Goal: Transaction & Acquisition: Purchase product/service

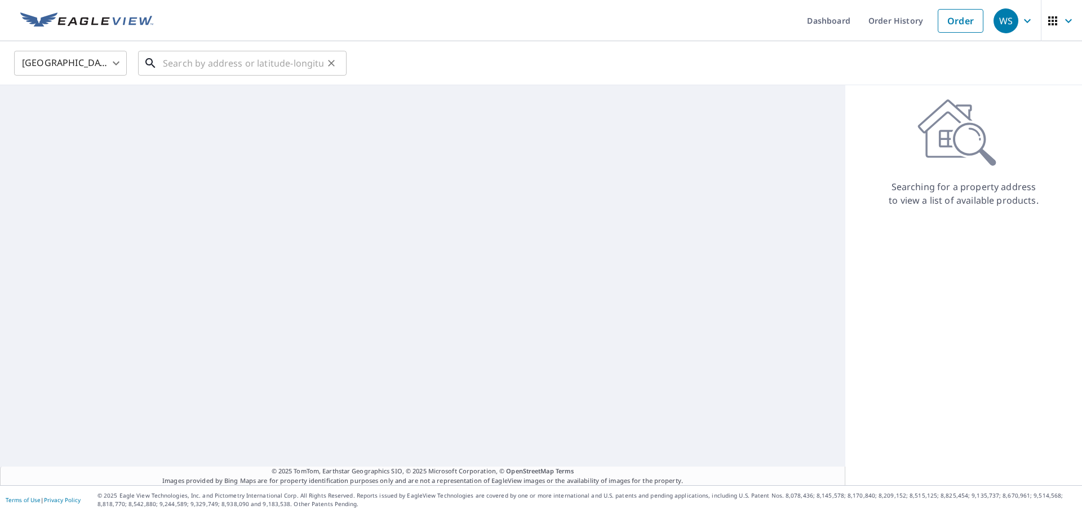
click at [229, 63] on input "text" at bounding box center [243, 63] width 161 height 32
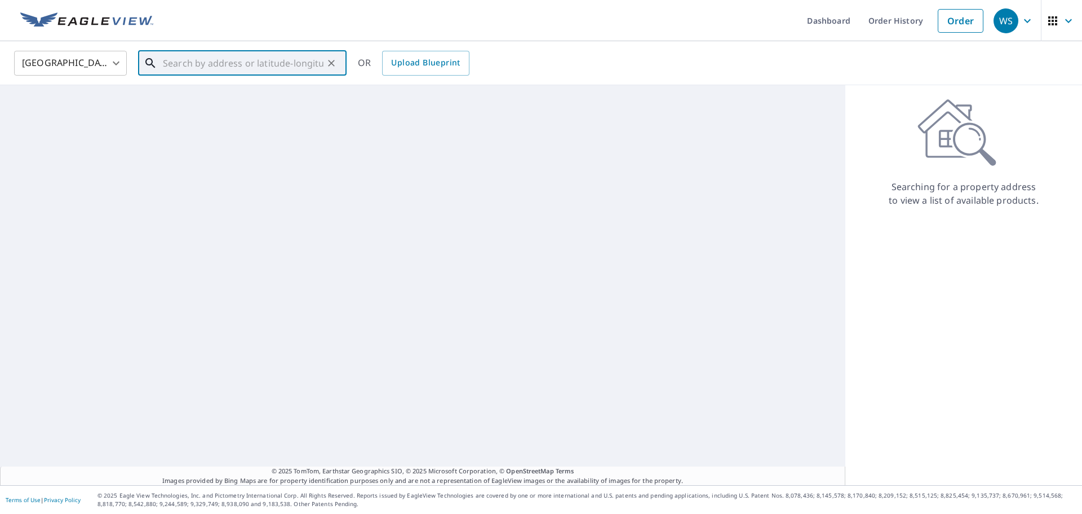
paste input "[STREET_ADDRESS]"
click at [253, 113] on p "[GEOGRAPHIC_DATA]" at bounding box center [249, 108] width 177 height 11
type input "[STREET_ADDRESS]"
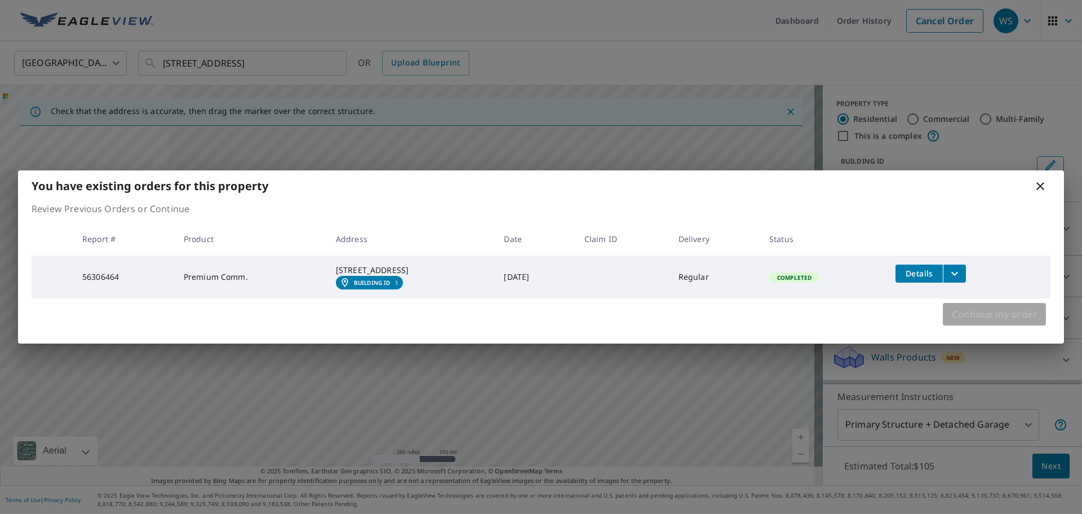
click at [994, 322] on span "Continue my order" at bounding box center [994, 314] width 85 height 16
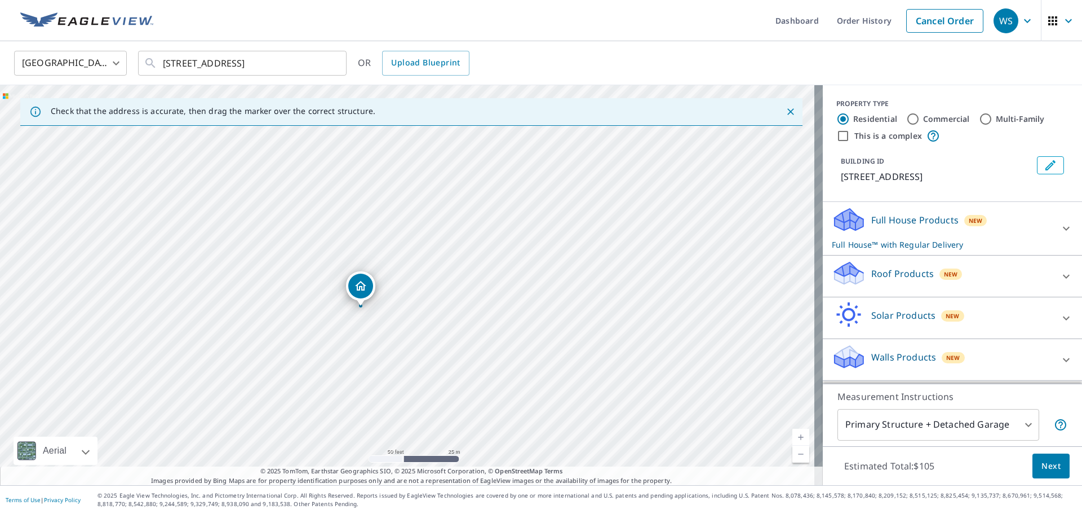
click at [866, 138] on label "This is a complex" at bounding box center [889, 135] width 68 height 11
click at [850, 138] on input "This is a complex" at bounding box center [844, 136] width 14 height 14
checkbox input "true"
radio input "false"
radio input "true"
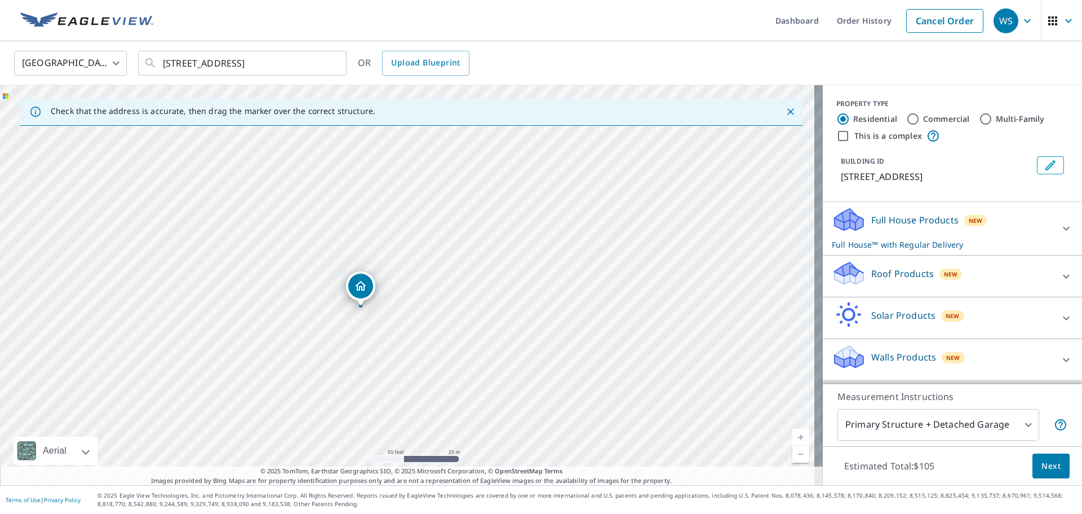
type input "4"
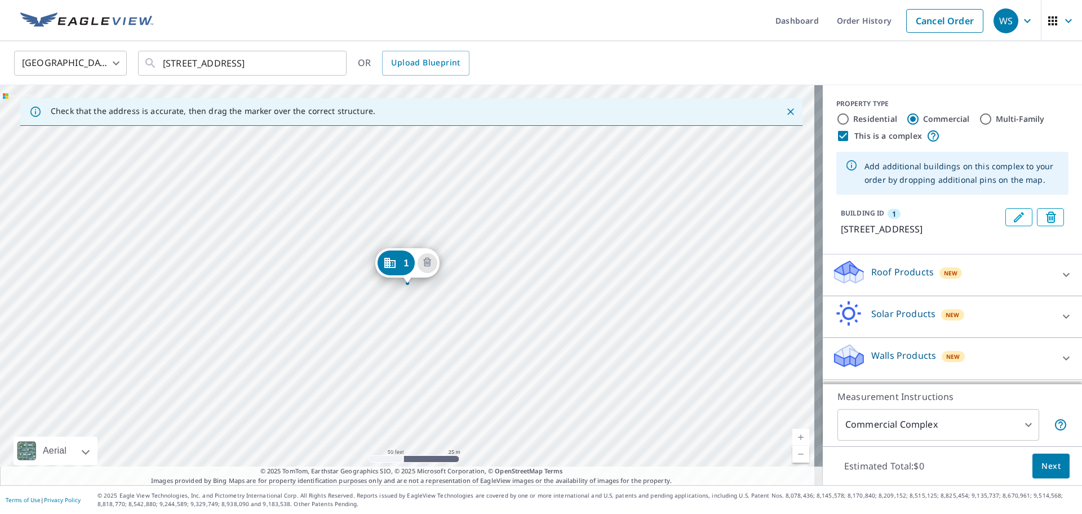
click at [550, 176] on div "1 [STREET_ADDRESS]" at bounding box center [411, 285] width 823 height 400
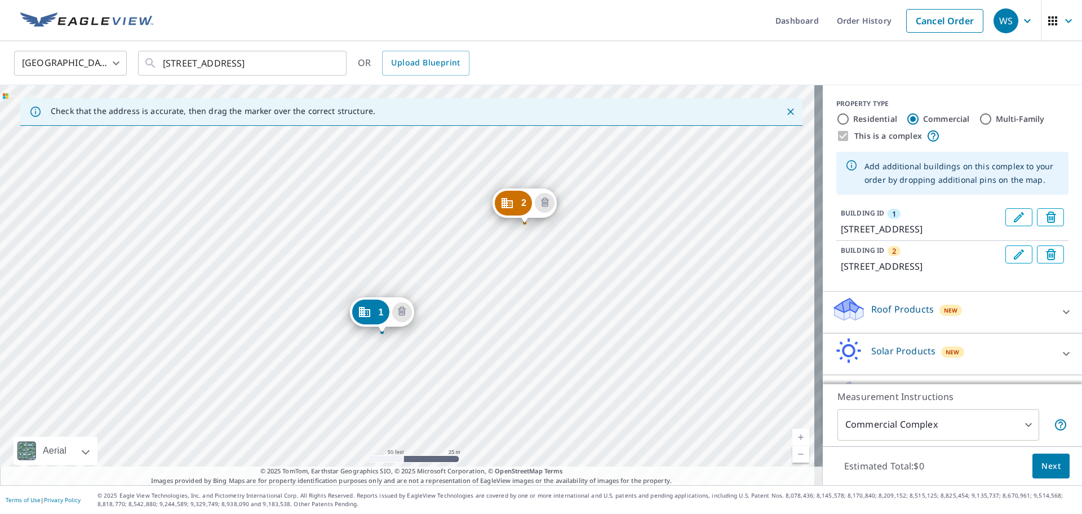
drag, startPoint x: 627, startPoint y: 263, endPoint x: 598, endPoint y: 319, distance: 63.0
click at [598, 319] on div "2 [STREET_ADDRESS] 1 [STREET_ADDRESS]" at bounding box center [411, 285] width 823 height 400
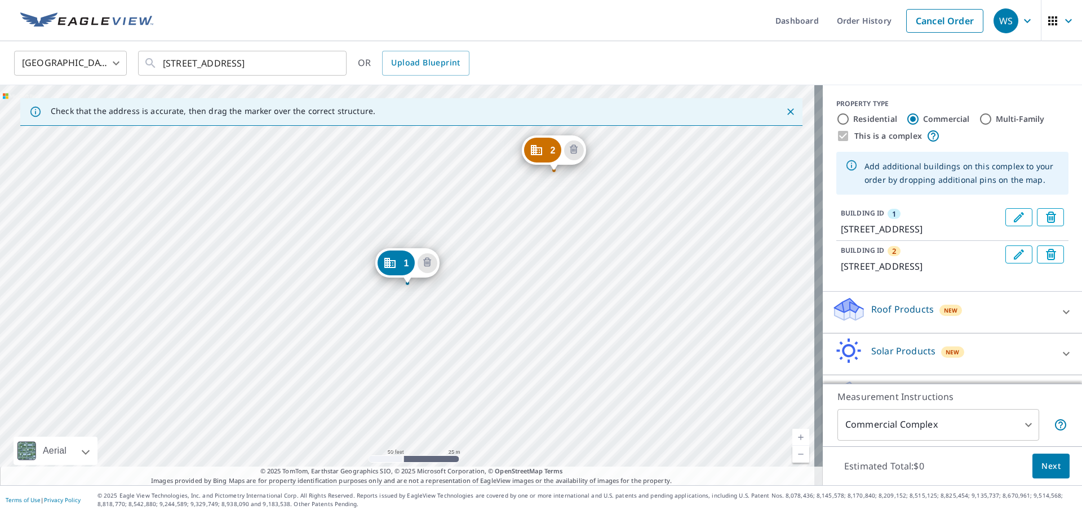
scroll to position [56, 0]
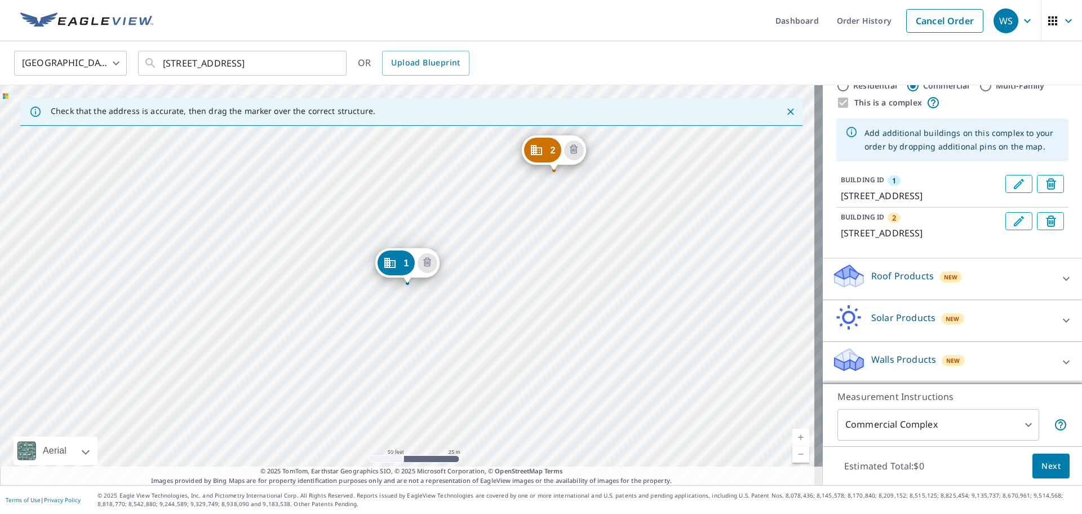
click at [982, 277] on div "Roof Products New" at bounding box center [942, 279] width 221 height 32
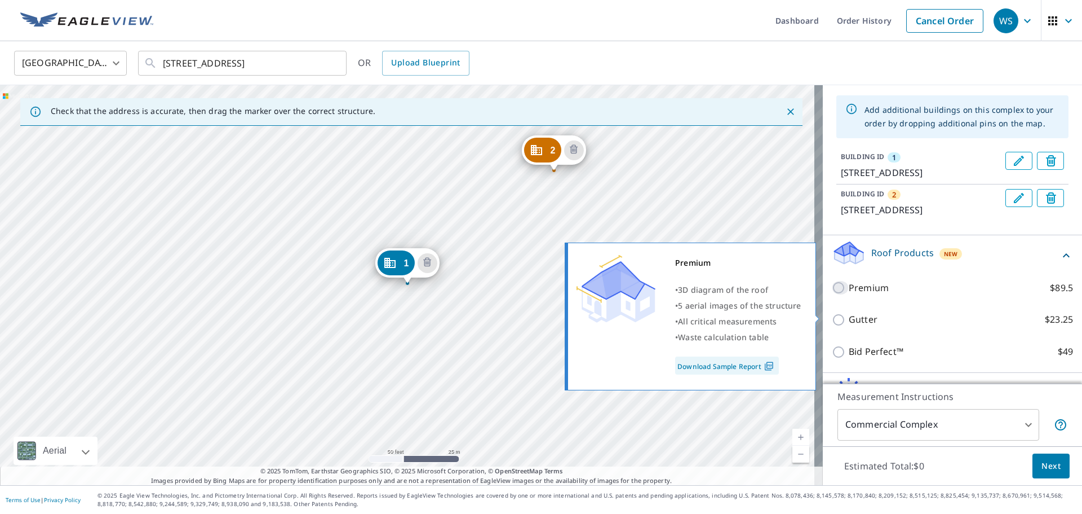
click at [832, 294] on input "Premium $89.5" at bounding box center [840, 288] width 17 height 14
checkbox input "true"
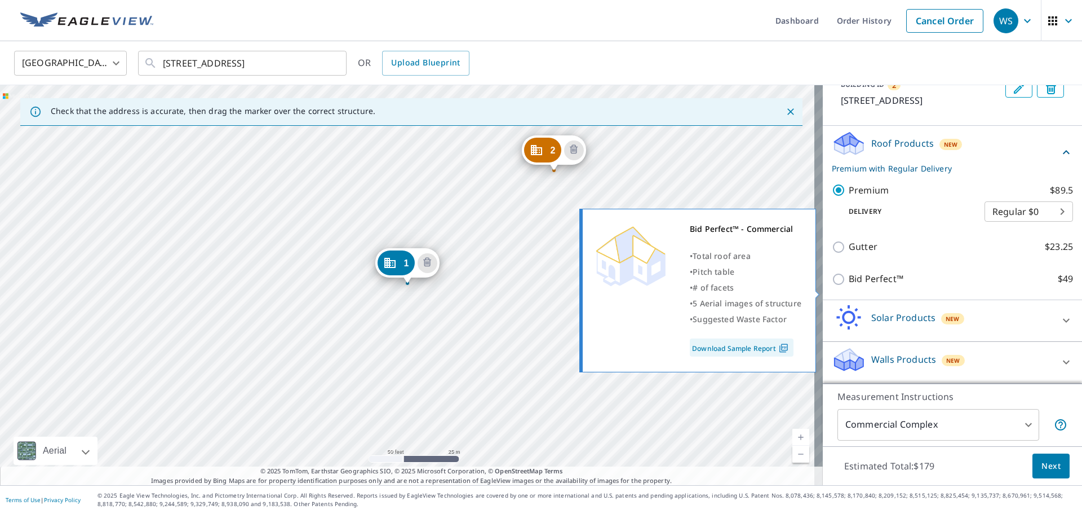
scroll to position [193, 0]
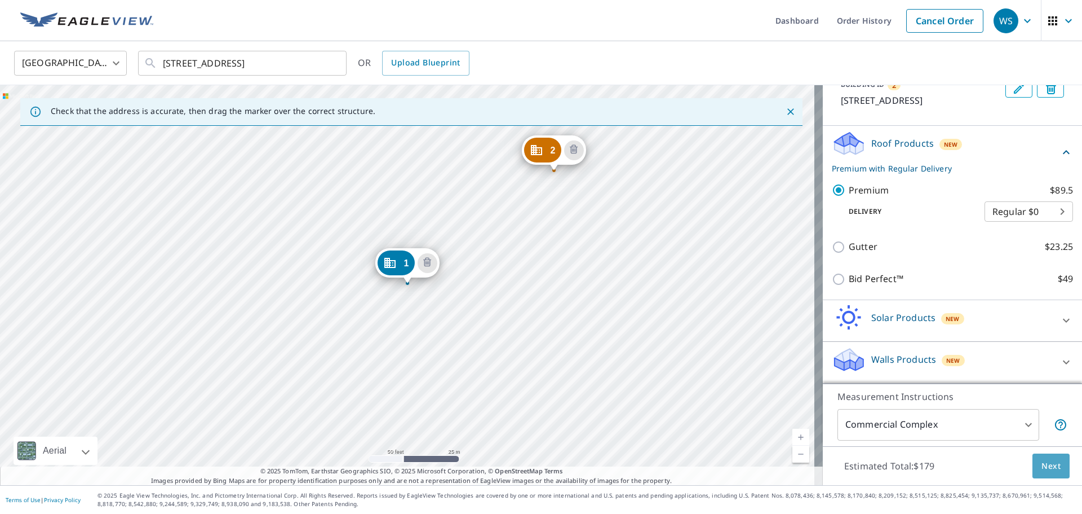
click at [1053, 463] on button "Next" at bounding box center [1051, 465] width 37 height 25
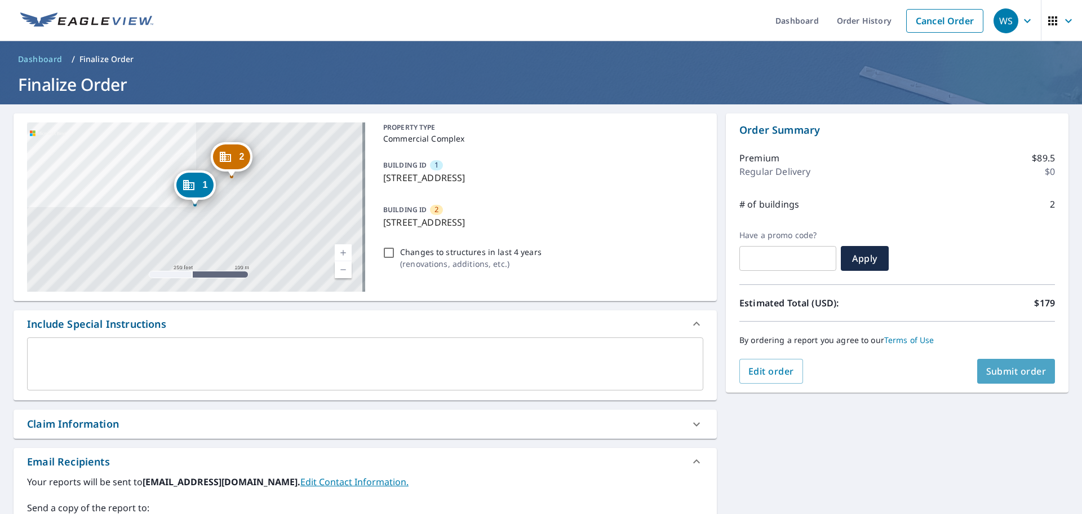
click at [1003, 376] on span "Submit order" at bounding box center [1017, 371] width 60 height 12
